Goal: Information Seeking & Learning: Learn about a topic

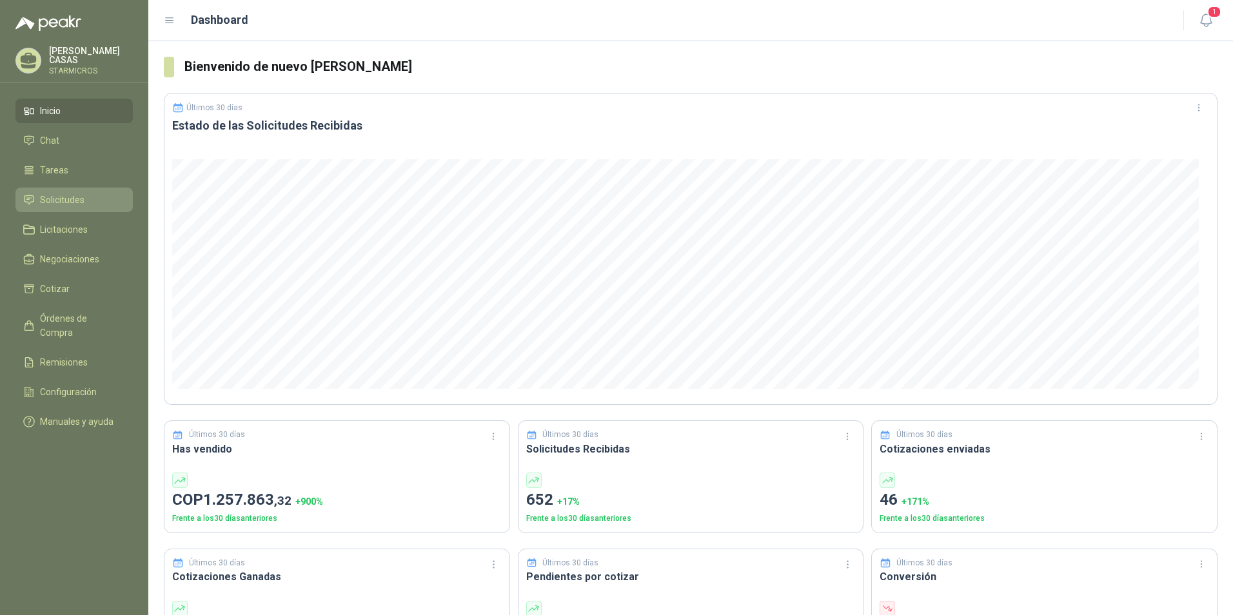
click at [47, 203] on span "Solicitudes" at bounding box center [62, 200] width 45 height 14
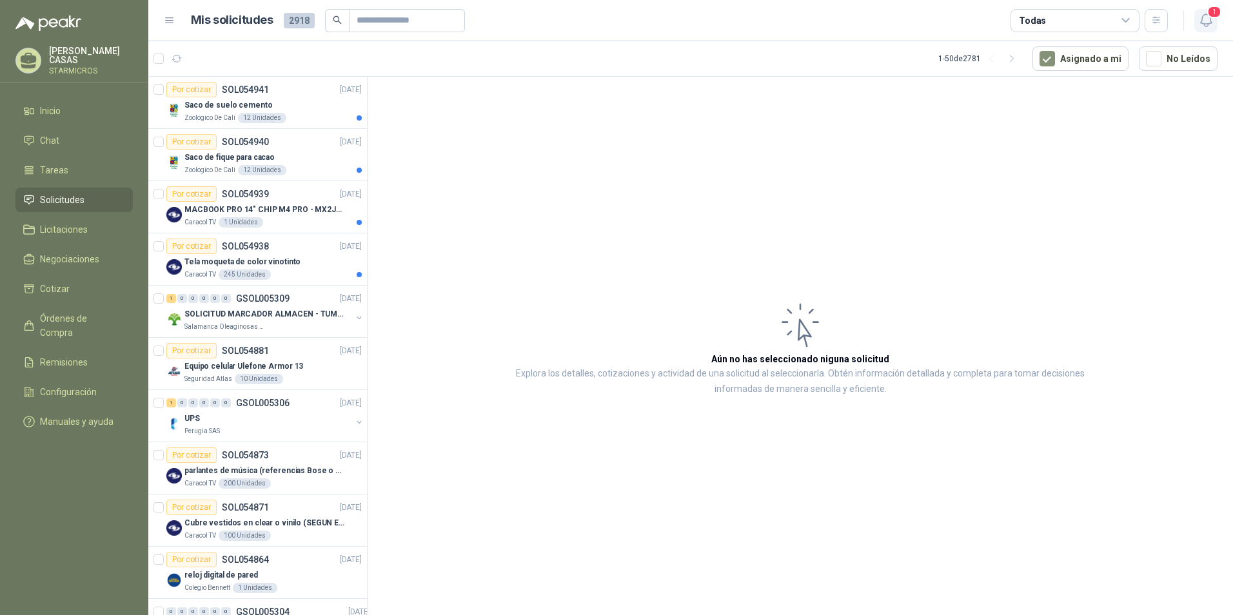
click at [1205, 23] on icon "button" at bounding box center [1206, 20] width 16 height 16
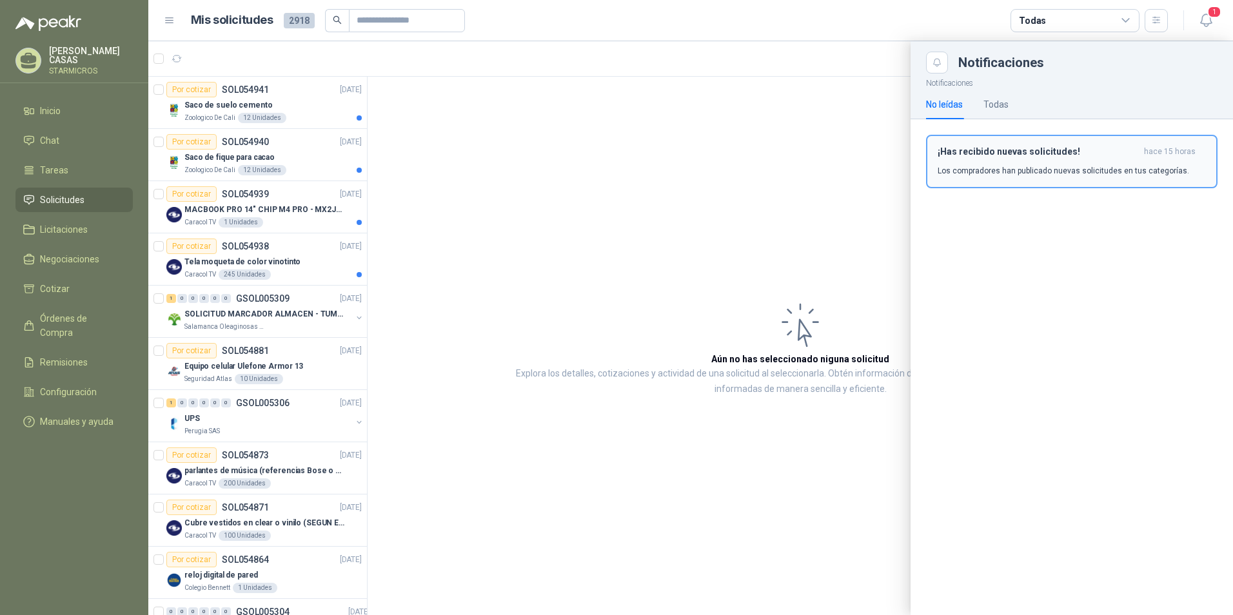
click at [980, 149] on h3 "¡Has recibido nuevas solicitudes!" at bounding box center [1038, 151] width 201 height 11
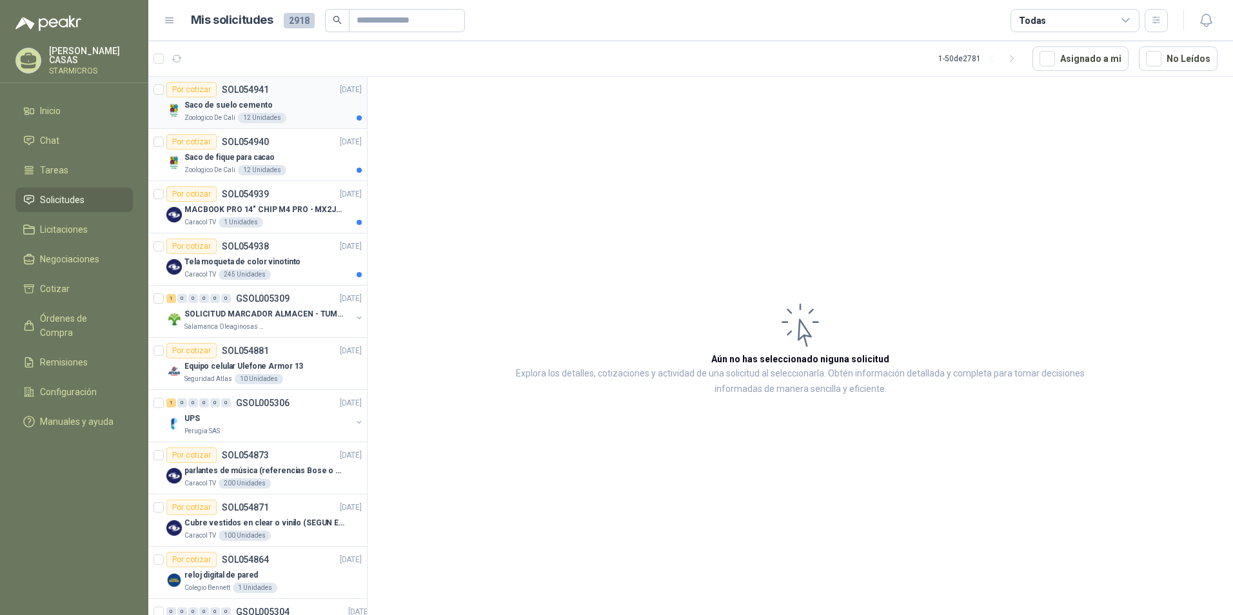
click at [287, 103] on div "Saco de suelo cemento" at bounding box center [272, 104] width 177 height 15
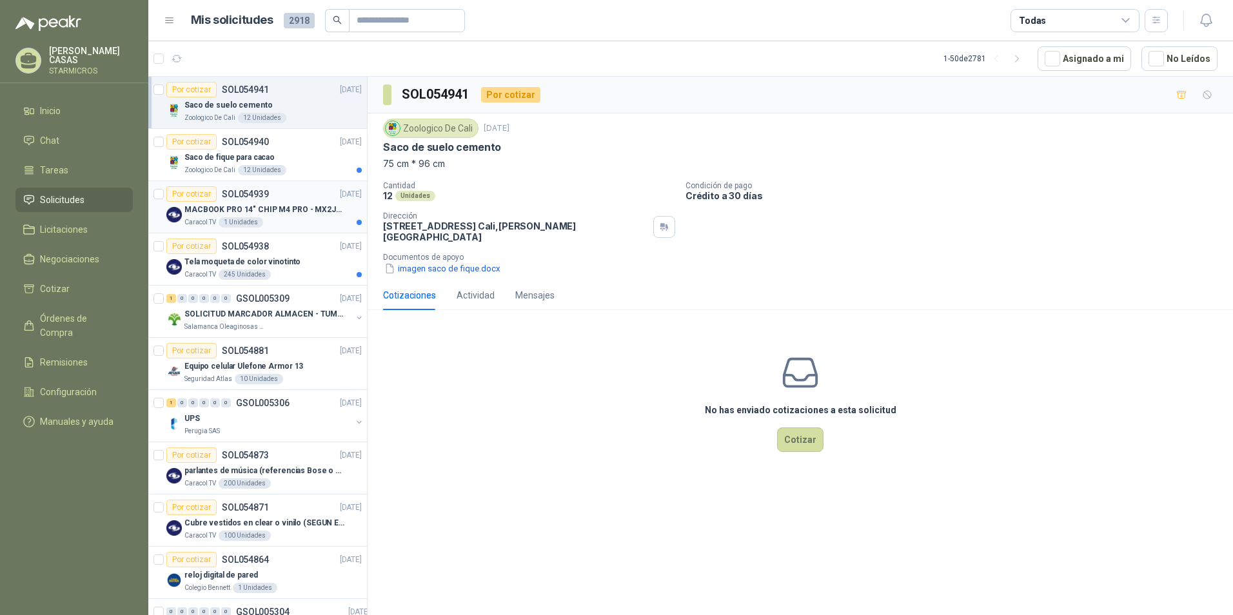
click at [281, 216] on div "MACBOOK PRO 14" CHIP M4 PRO - MX2J3E/A" at bounding box center [272, 209] width 177 height 15
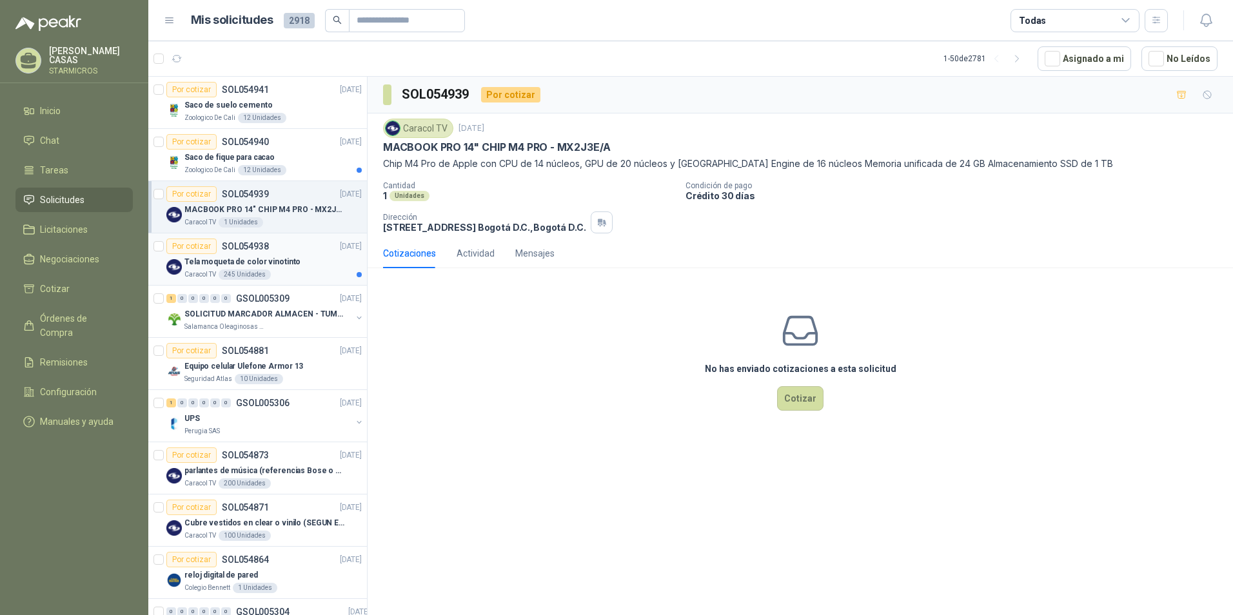
click at [293, 266] on div "Tela moqueta de color vinotinto" at bounding box center [272, 261] width 177 height 15
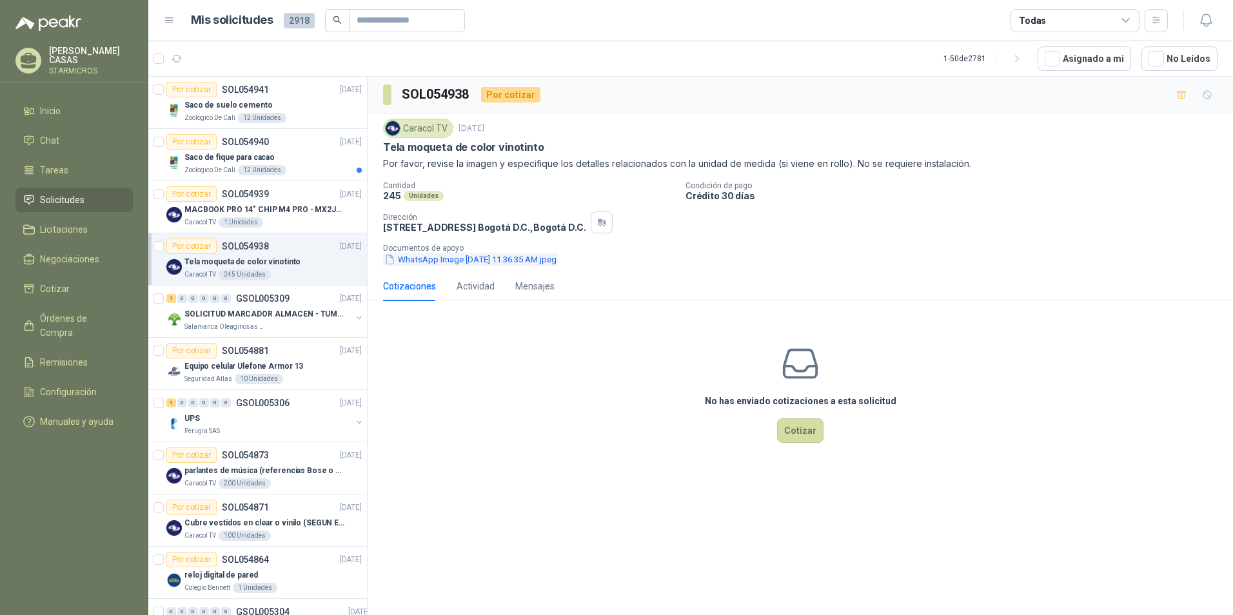
click at [428, 265] on button "WhatsApp Image [DATE] 11.36.35 AM.jpeg" at bounding box center [470, 260] width 175 height 14
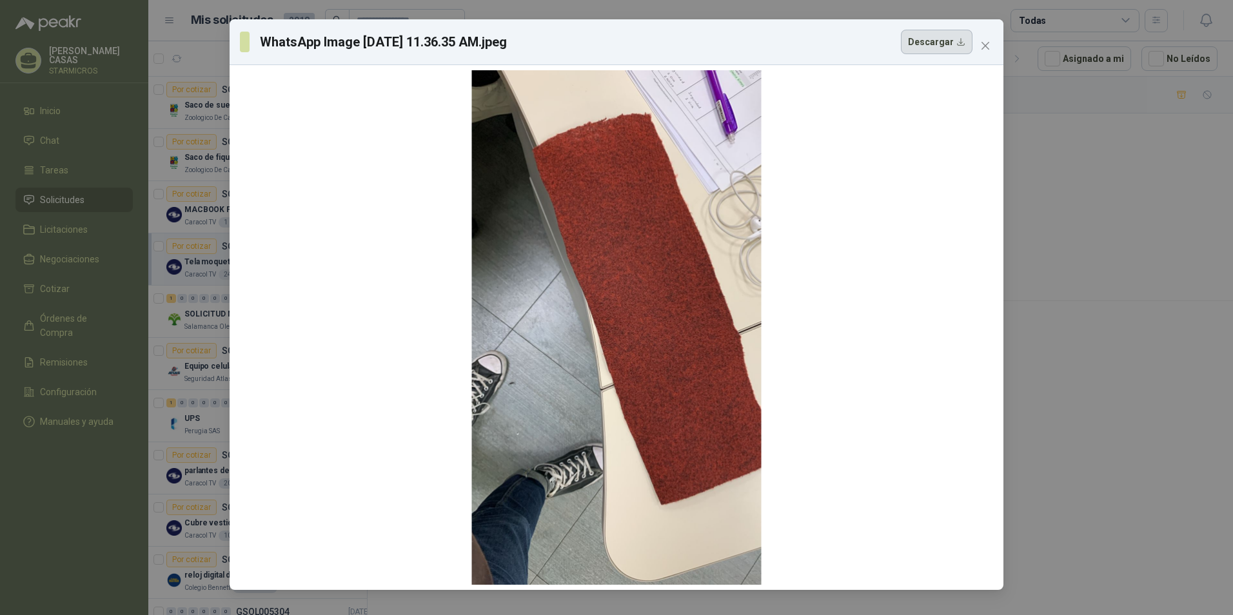
click at [967, 45] on button "Descargar" at bounding box center [937, 42] width 72 height 25
click at [984, 43] on icon "close" at bounding box center [985, 46] width 10 height 10
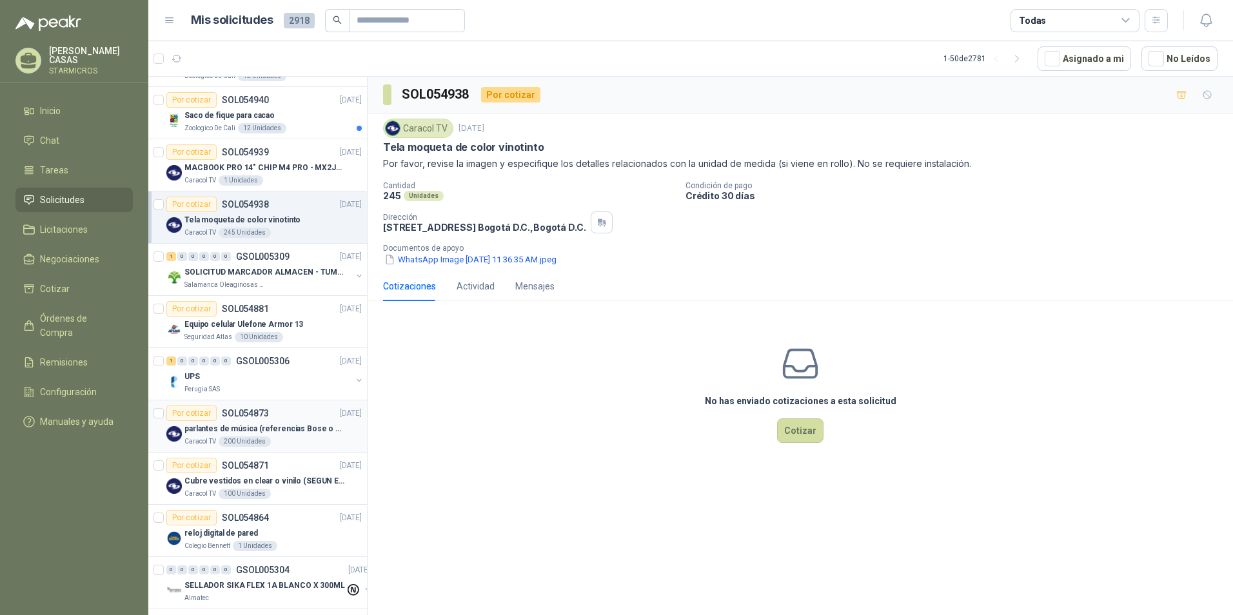
scroll to position [64, 0]
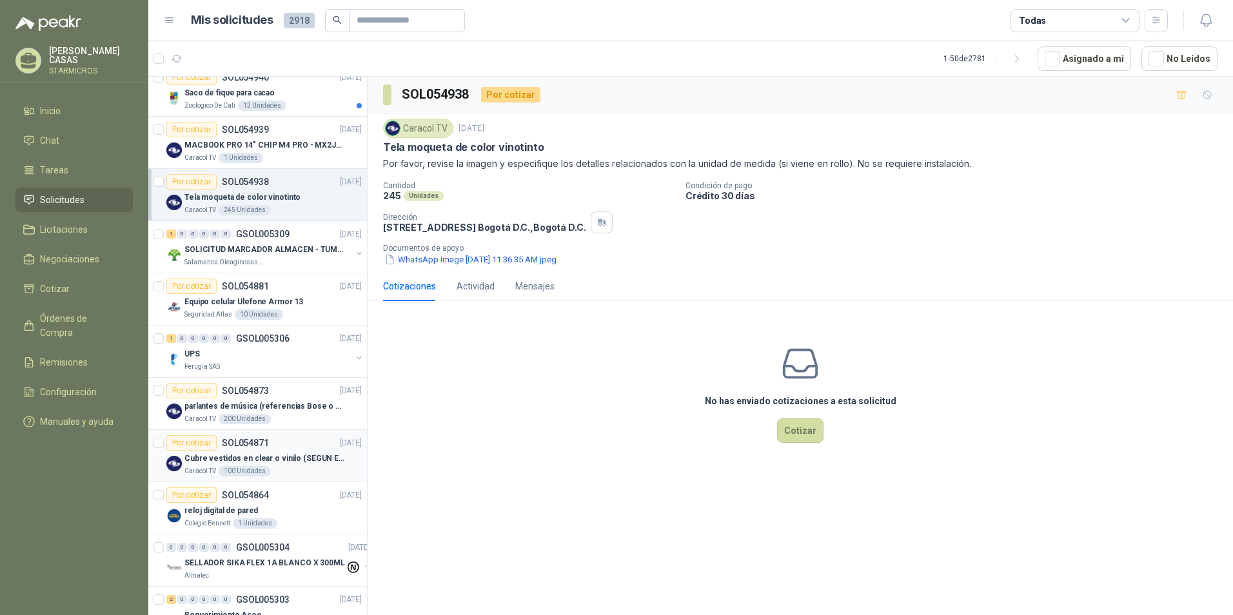
click at [295, 470] on div "Caracol TV 100 Unidades" at bounding box center [272, 471] width 177 height 10
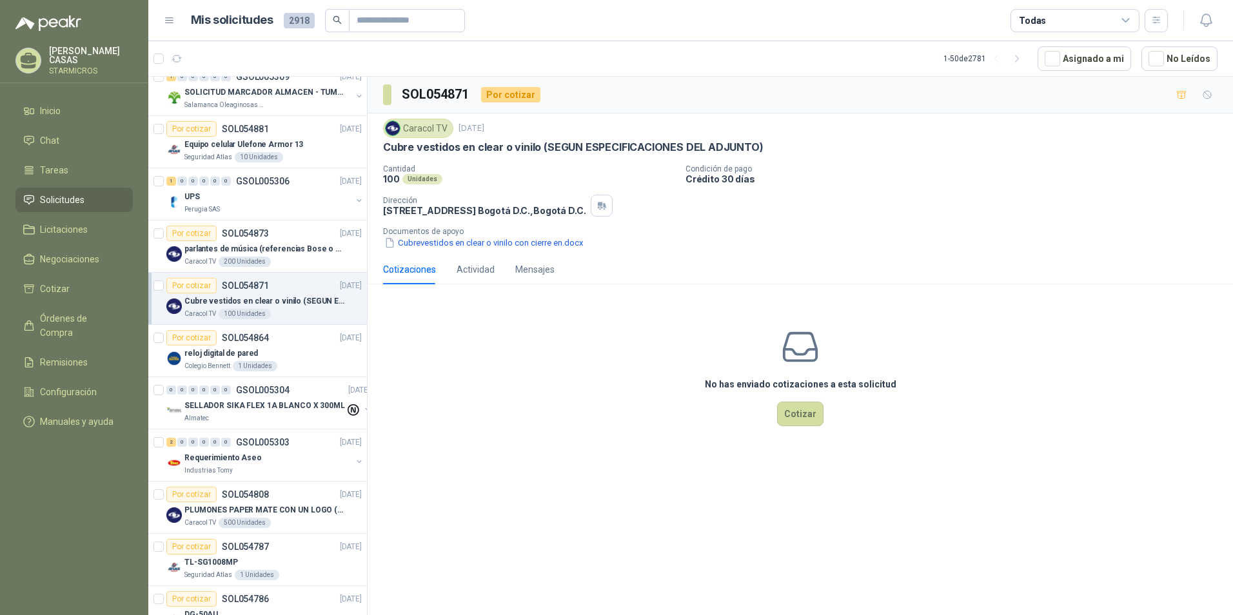
scroll to position [258, 0]
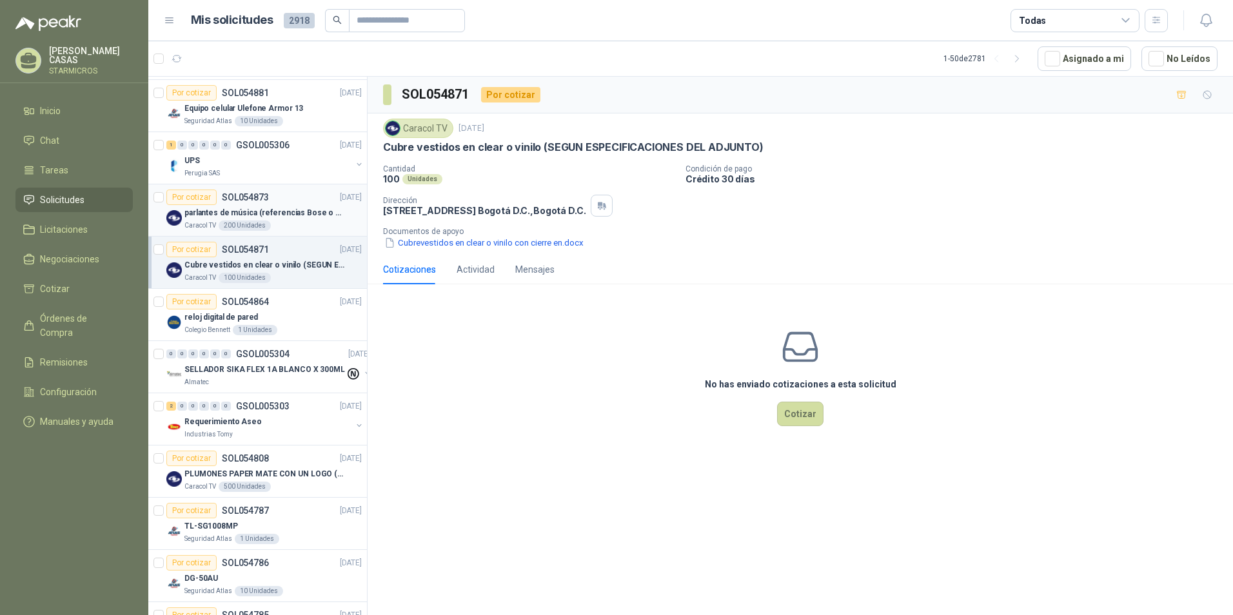
click at [272, 220] on div "parlantes de música (referencias Bose o Alexa) CON MARCACION 1 LOGO (Mas datos …" at bounding box center [272, 212] width 177 height 15
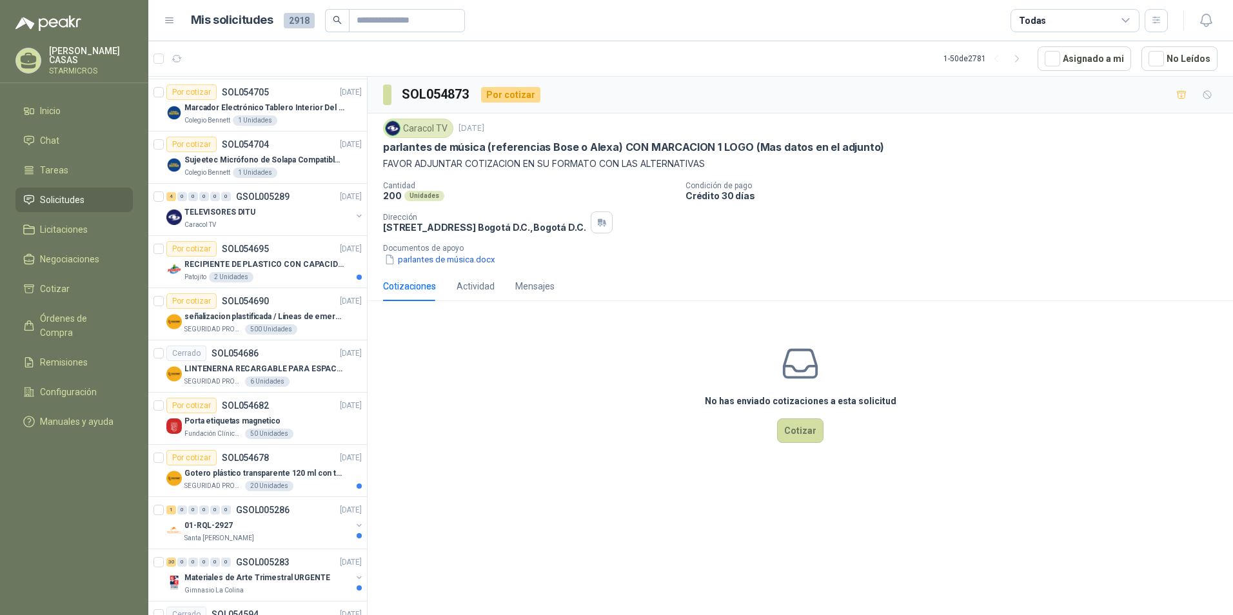
scroll to position [1483, 0]
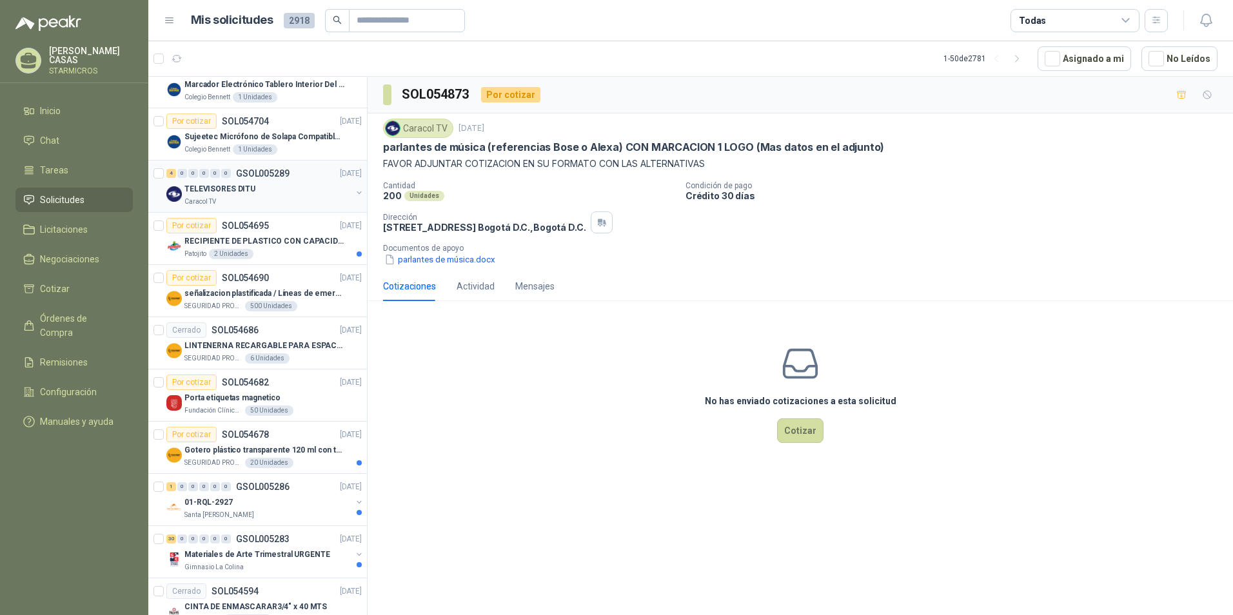
click at [255, 197] on div "Caracol TV" at bounding box center [267, 202] width 167 height 10
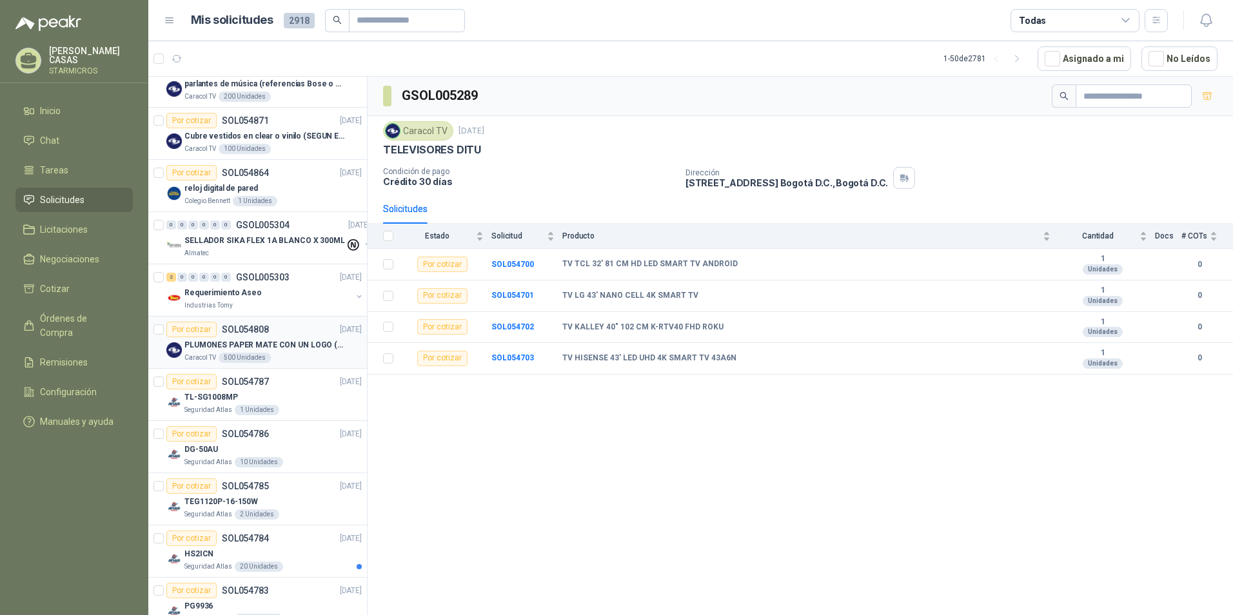
click at [290, 365] on article "Por cotizar SOL054808 [DATE] PLUMONES PAPER MATE CON UN LOGO (SEGUN REF.ADJUNTA…" at bounding box center [257, 343] width 219 height 52
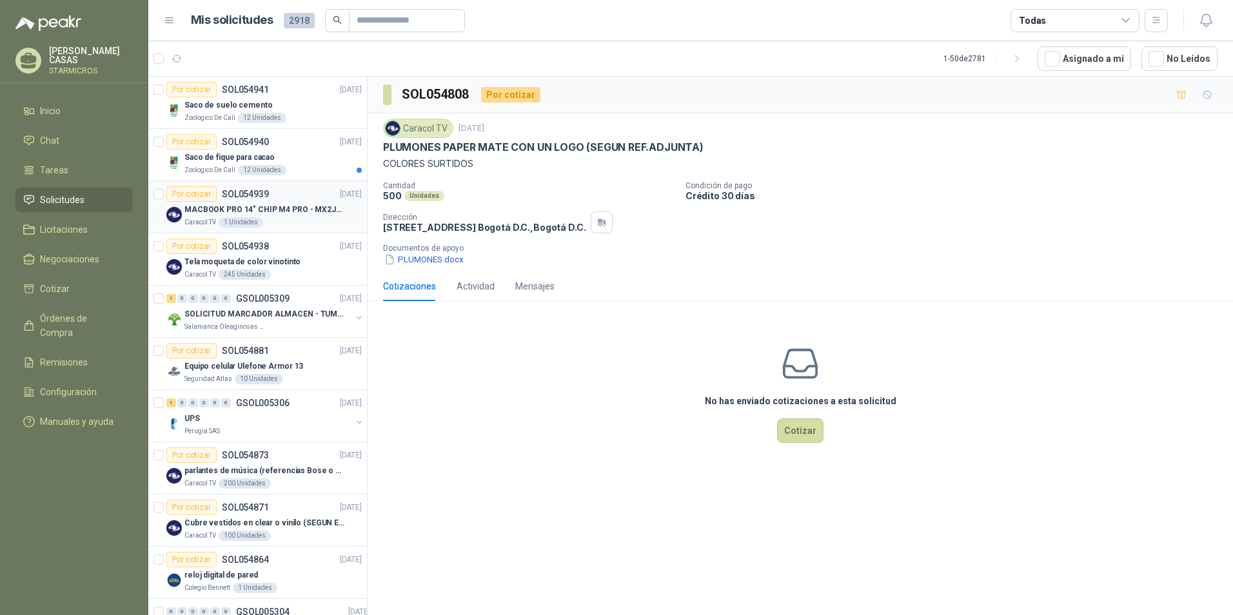
click at [255, 223] on div "1 Unidades" at bounding box center [241, 222] width 45 height 10
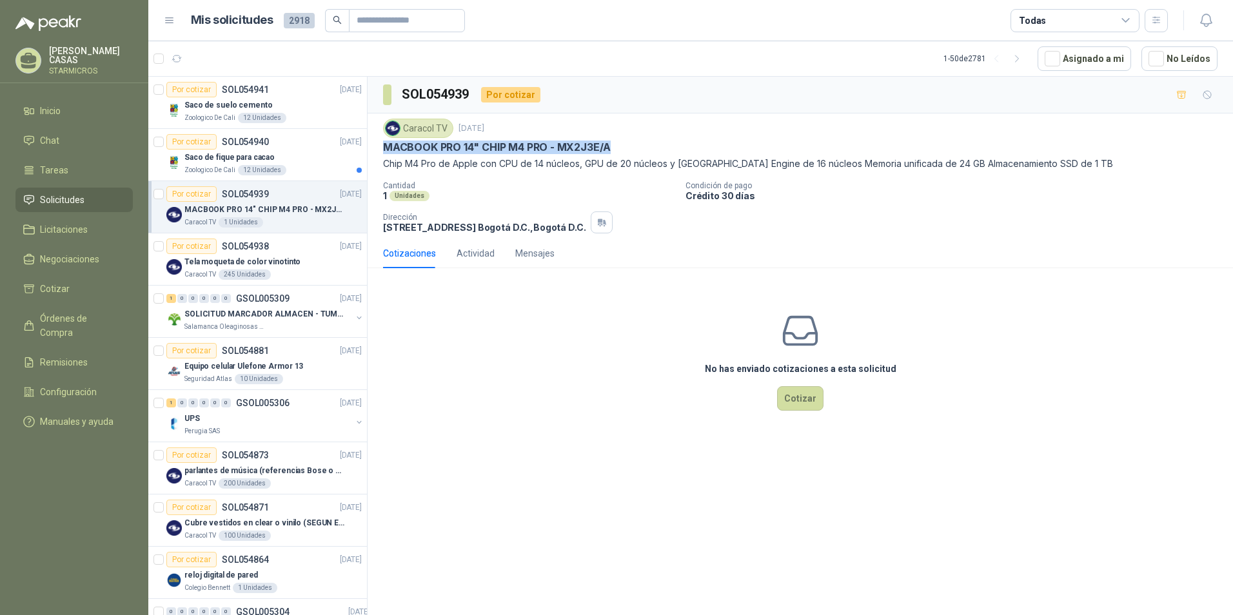
drag, startPoint x: 382, startPoint y: 146, endPoint x: 628, endPoint y: 146, distance: 245.1
click at [628, 146] on div "Caracol TV [DATE] MACBOOK PRO 14" CHIP M4 PRO - MX2J3E/A Chip M4 Pro de Apple c…" at bounding box center [801, 176] width 866 height 125
drag, startPoint x: 628, startPoint y: 146, endPoint x: 599, endPoint y: 152, distance: 29.0
click at [610, 152] on p "MACBOOK PRO 14" CHIP M4 PRO - MX2J3E/A" at bounding box center [497, 148] width 228 height 14
drag, startPoint x: 555, startPoint y: 145, endPoint x: 608, endPoint y: 142, distance: 53.0
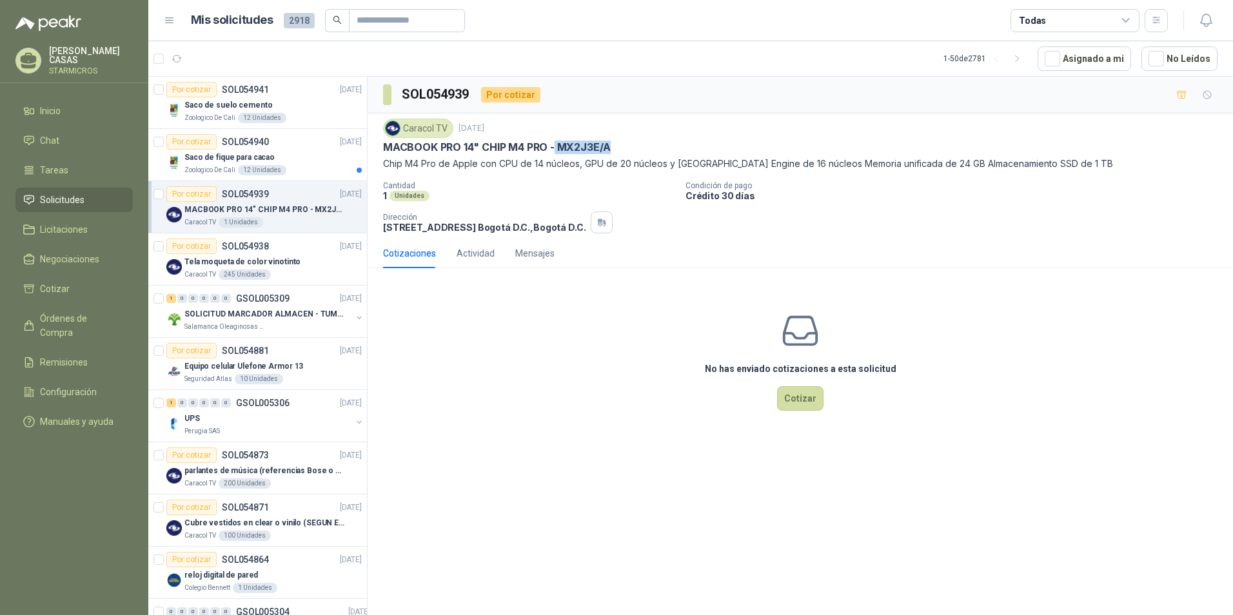
click at [608, 142] on p "MACBOOK PRO 14" CHIP M4 PRO - MX2J3E/A" at bounding box center [497, 148] width 228 height 14
copy p "MX2J3E/A"
drag, startPoint x: 381, startPoint y: 146, endPoint x: 612, endPoint y: 148, distance: 231.5
click at [612, 148] on div "Caracol TV [DATE] MACBOOK PRO 14" CHIP M4 PRO - MX2J3E/A Chip M4 Pro de Apple c…" at bounding box center [801, 176] width 866 height 125
copy p "MACBOOK PRO 14" CHIP M4 PRO - MX2J3E/A"
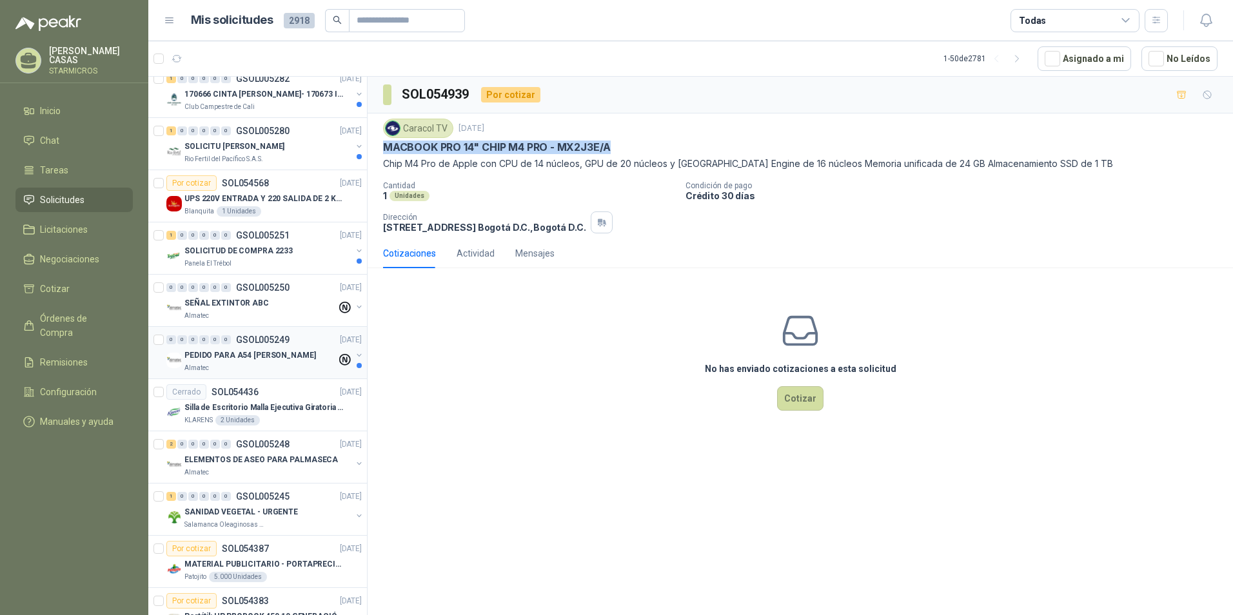
scroll to position [2097, 0]
